Goal: Task Accomplishment & Management: Manage account settings

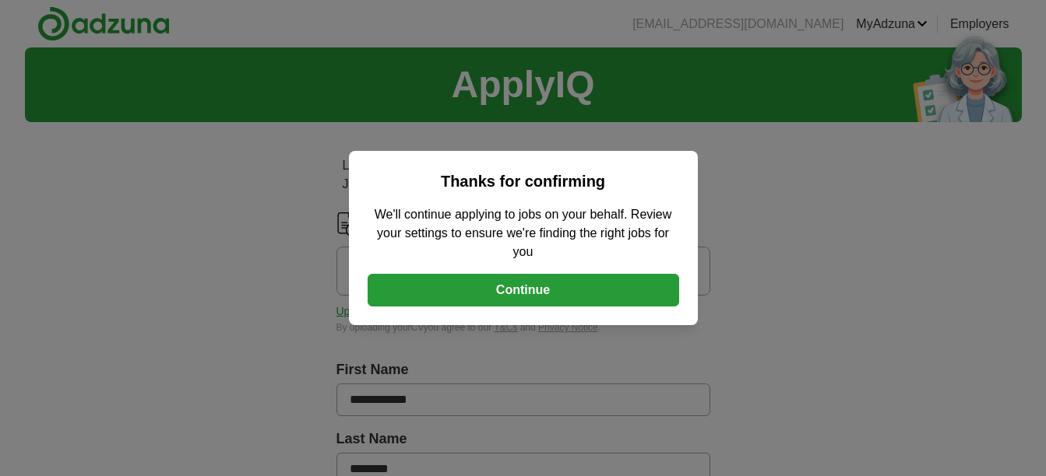
click at [526, 290] on button "Continue" at bounding box center [522, 290] width 311 height 33
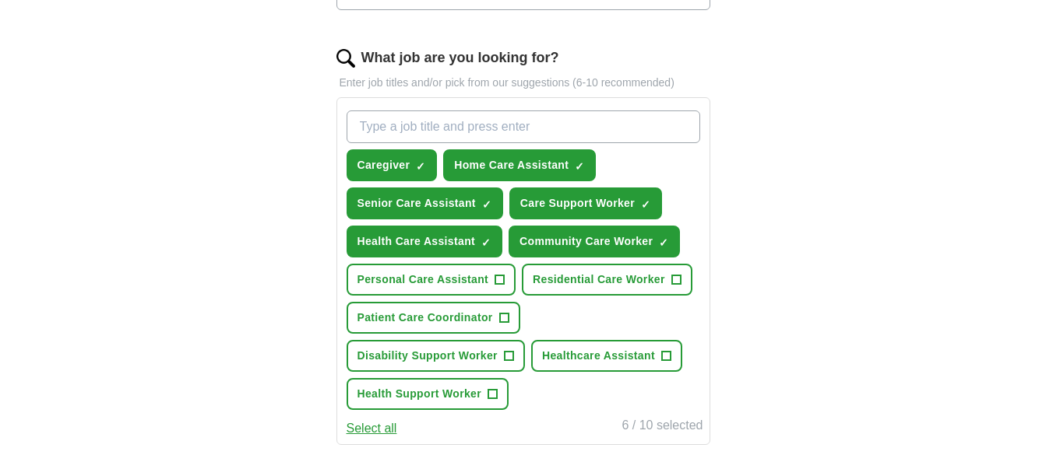
scroll to position [498, 0]
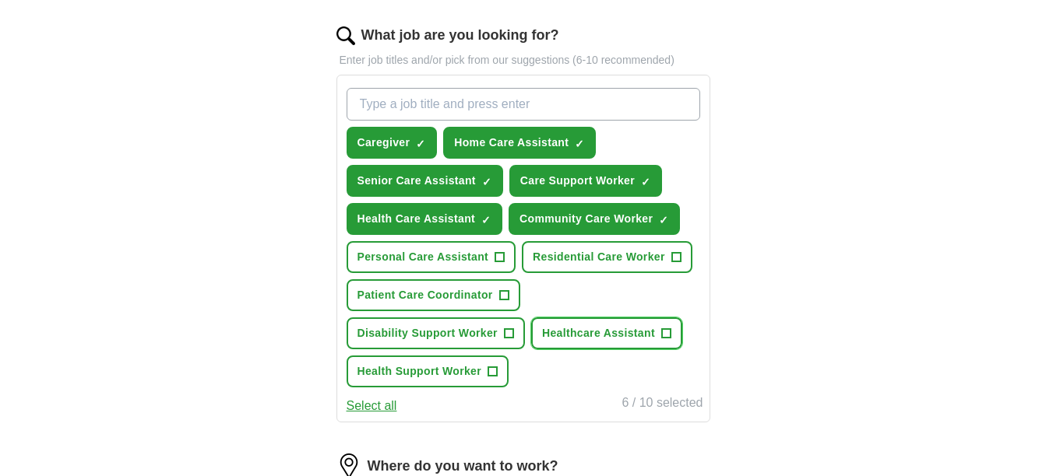
click at [666, 333] on span "+" at bounding box center [665, 334] width 9 height 12
click at [496, 369] on span "+" at bounding box center [492, 372] width 9 height 12
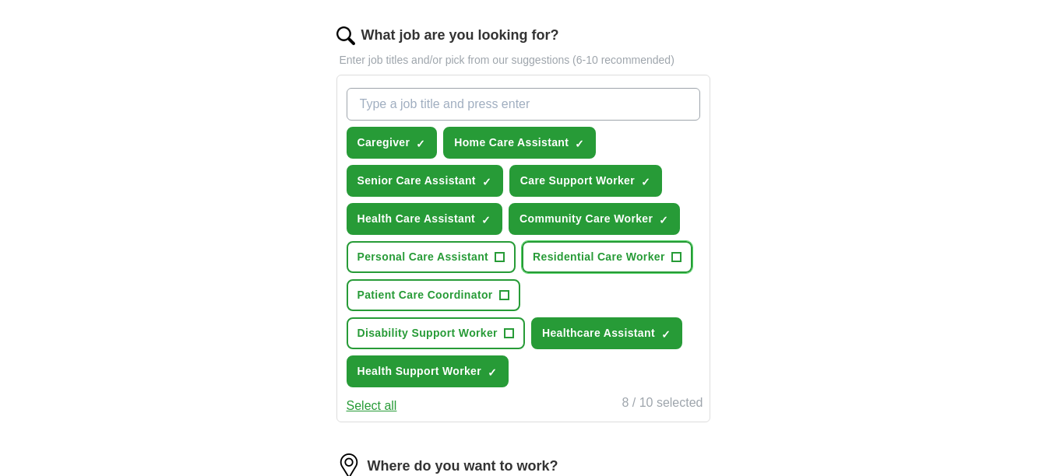
click at [677, 253] on span "+" at bounding box center [675, 257] width 9 height 12
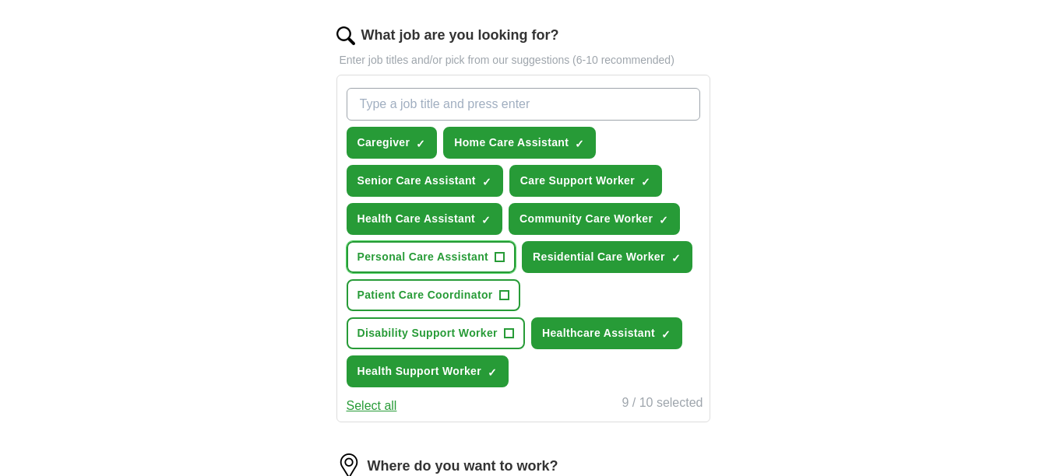
click at [499, 254] on span "+" at bounding box center [499, 257] width 9 height 12
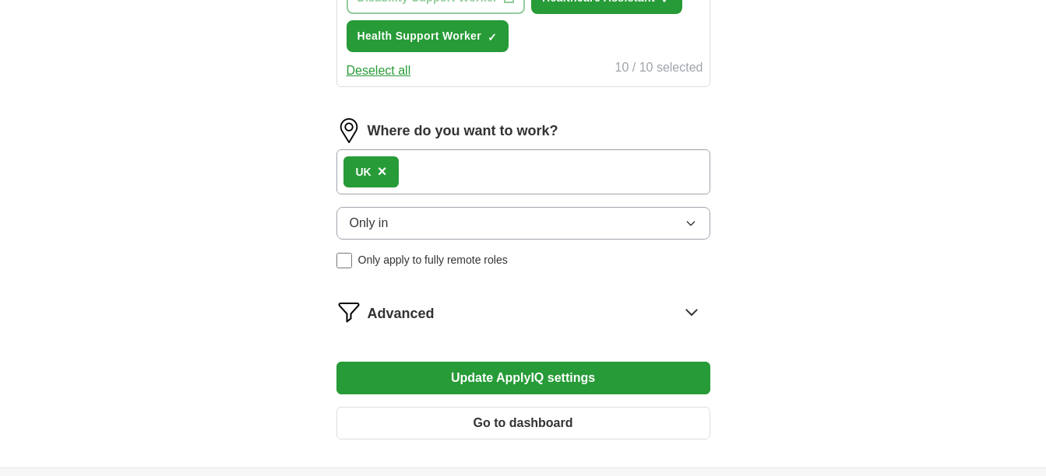
scroll to position [841, 0]
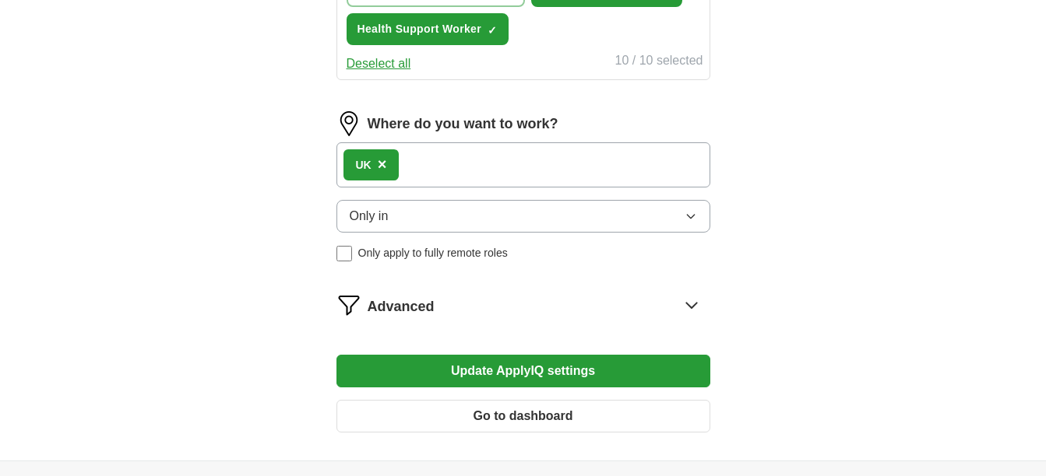
click at [691, 213] on icon "button" at bounding box center [690, 216] width 12 height 12
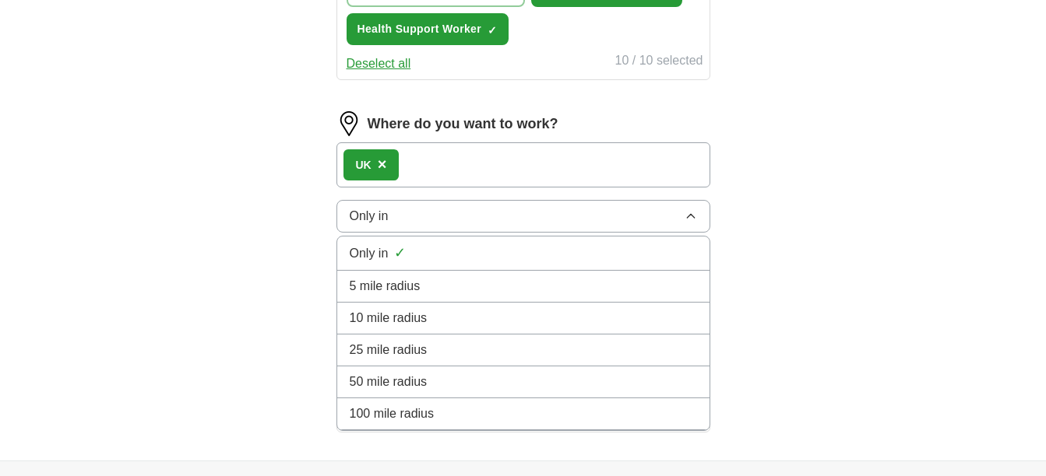
click at [691, 213] on icon "button" at bounding box center [690, 216] width 12 height 12
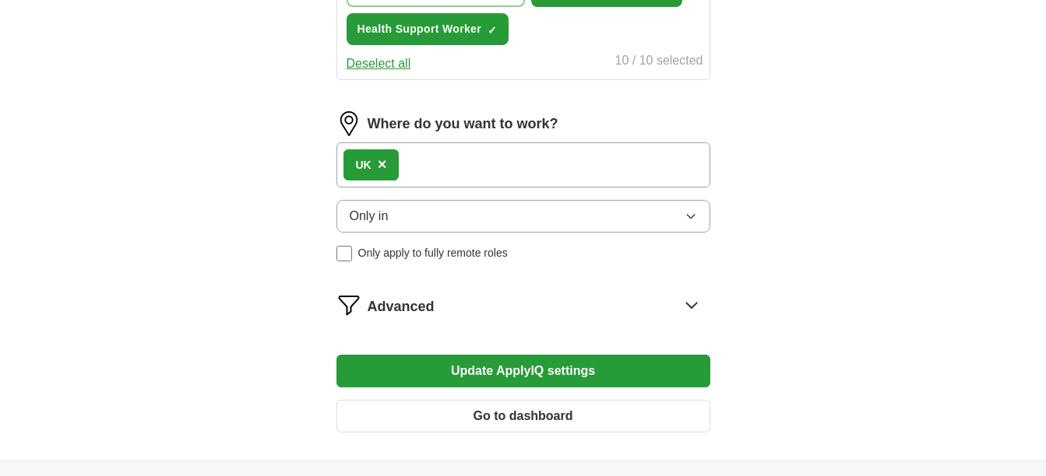
click at [511, 153] on div "UK ×" at bounding box center [523, 164] width 374 height 45
click at [487, 367] on button "Update ApplyIQ settings" at bounding box center [523, 371] width 374 height 33
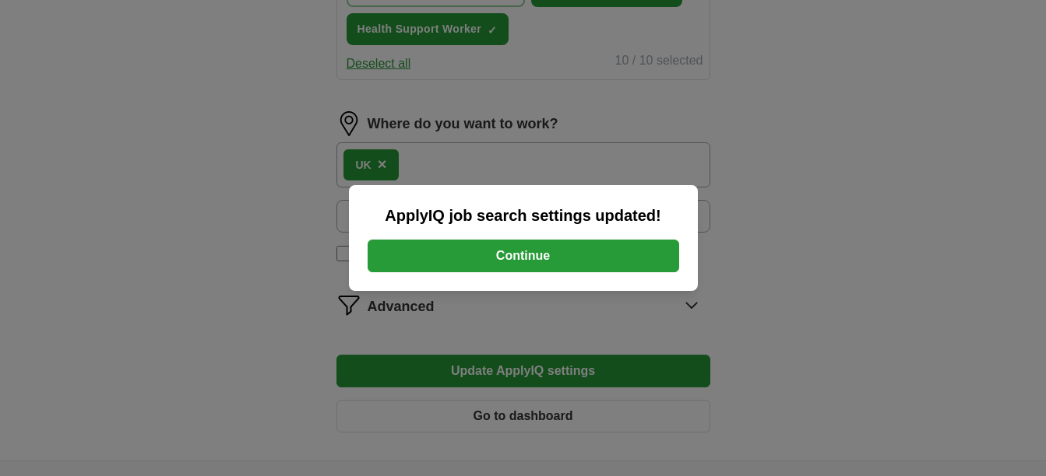
click at [522, 251] on button "Continue" at bounding box center [522, 256] width 311 height 33
